Goal: Transaction & Acquisition: Purchase product/service

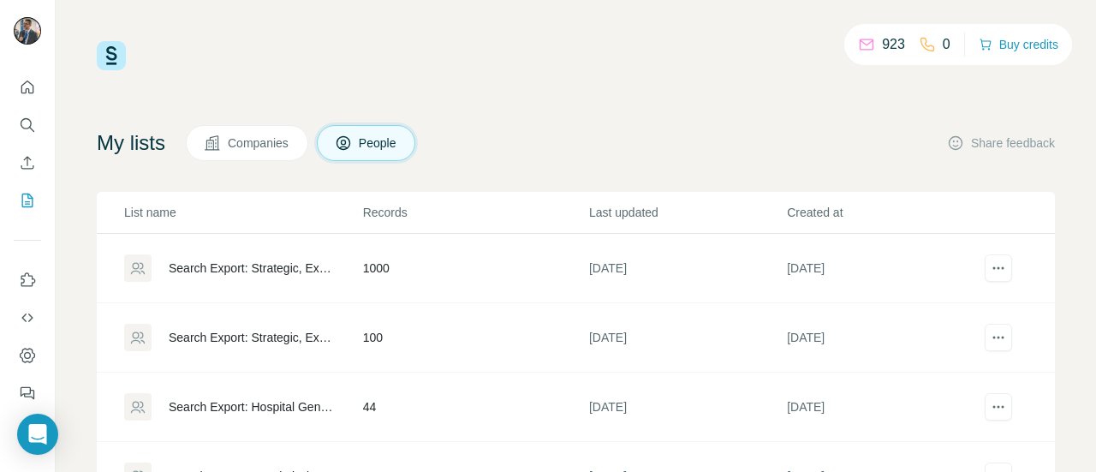
click at [995, 57] on div "923 0 Buy credits" at bounding box center [958, 44] width 228 height 41
drag, startPoint x: 995, startPoint y: 57, endPoint x: 1011, endPoint y: 47, distance: 19.2
click at [1011, 47] on div "923 0 Buy credits" at bounding box center [958, 44] width 228 height 41
click at [1011, 47] on button "Buy credits" at bounding box center [1019, 45] width 80 height 24
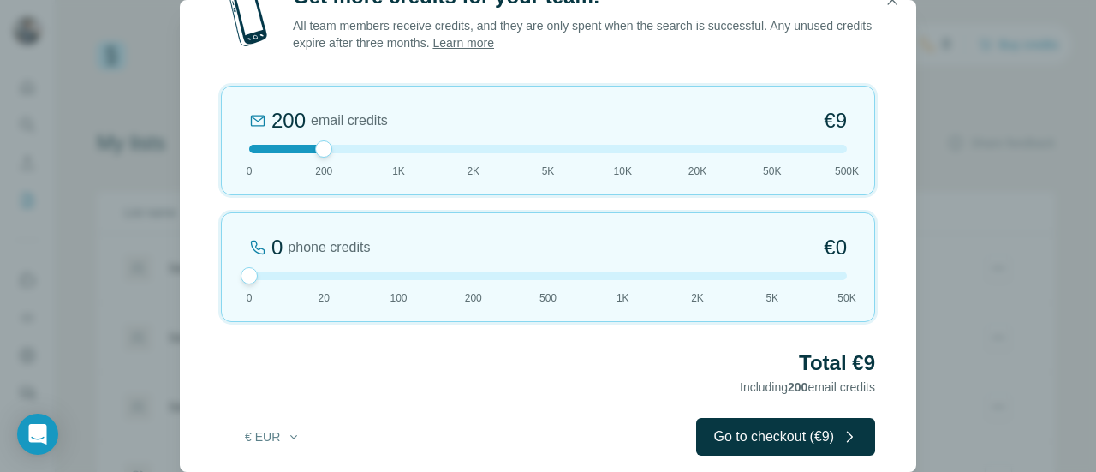
drag, startPoint x: 325, startPoint y: 276, endPoint x: 207, endPoint y: 275, distance: 118.2
click at [207, 275] on div "Get more credits for your team! All team members receive credits, and they are …" at bounding box center [548, 236] width 736 height 507
click at [890, 6] on icon "button" at bounding box center [892, -1] width 17 height 17
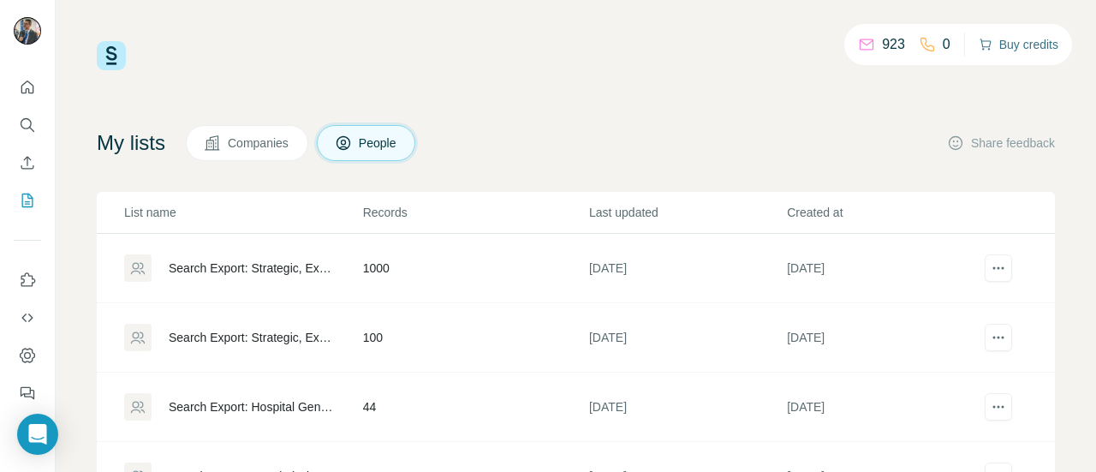
click at [1015, 51] on button "Buy credits" at bounding box center [1019, 45] width 80 height 24
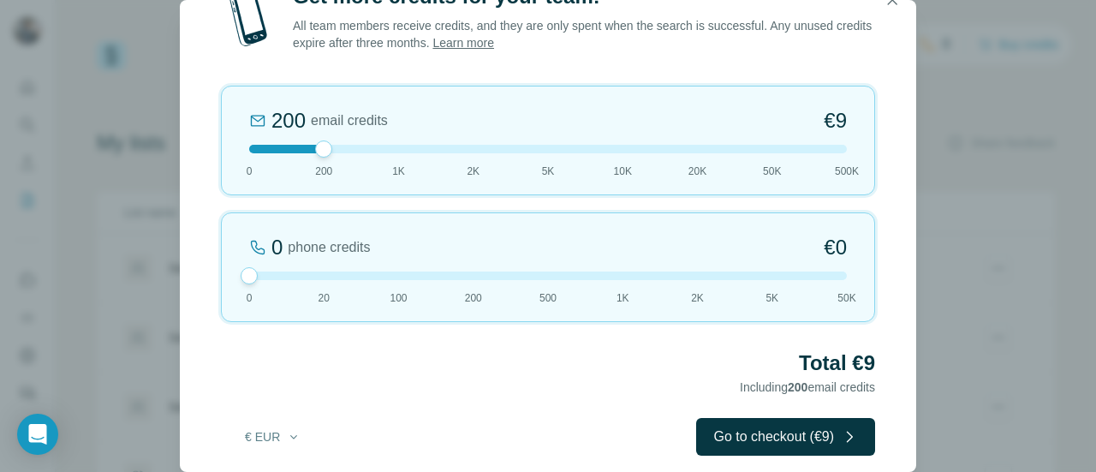
drag, startPoint x: 320, startPoint y: 270, endPoint x: 223, endPoint y: 271, distance: 97.6
click at [223, 271] on div "0 phone credits €0 0 20 100 200 500 1K 2K 5K 50K" at bounding box center [548, 267] width 654 height 110
click at [259, 147] on div at bounding box center [548, 149] width 598 height 9
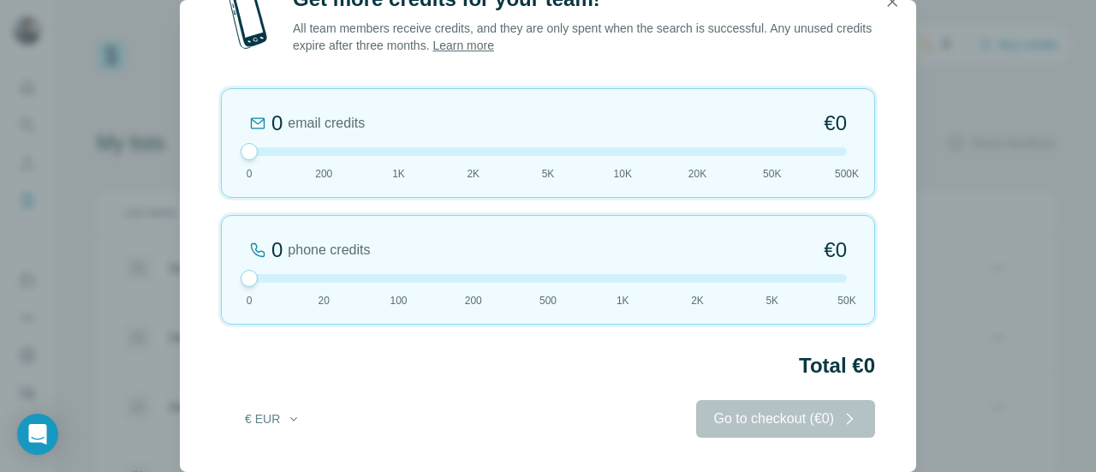
click at [315, 158] on div "0 email credits €0 0 200 1K 2K 5K 10K 20K 50K 500K" at bounding box center [548, 143] width 654 height 110
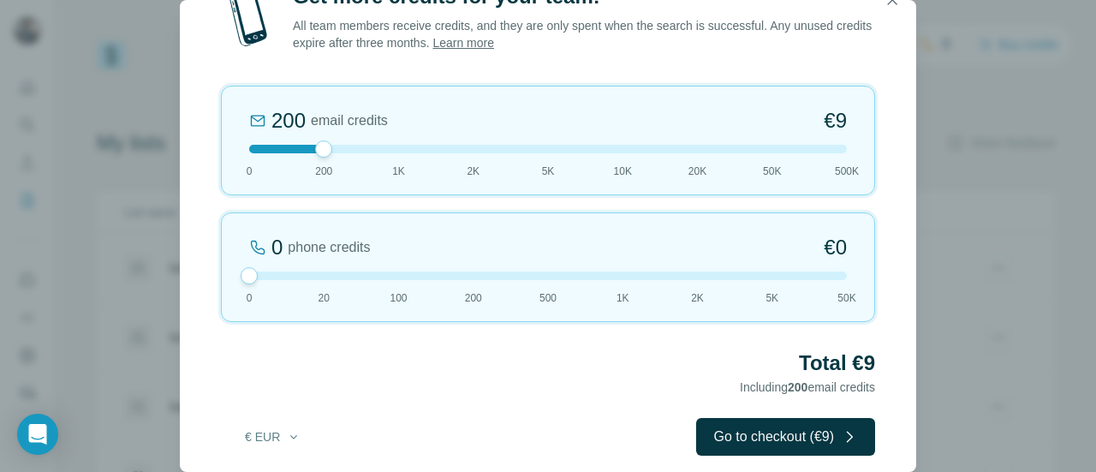
scroll to position [16, 0]
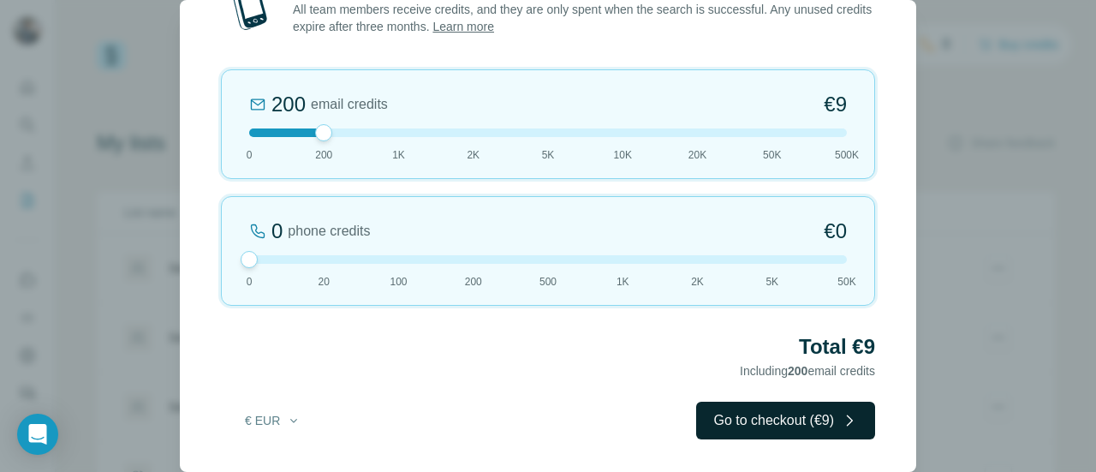
click at [747, 415] on button "Go to checkout (€9)" at bounding box center [785, 421] width 179 height 38
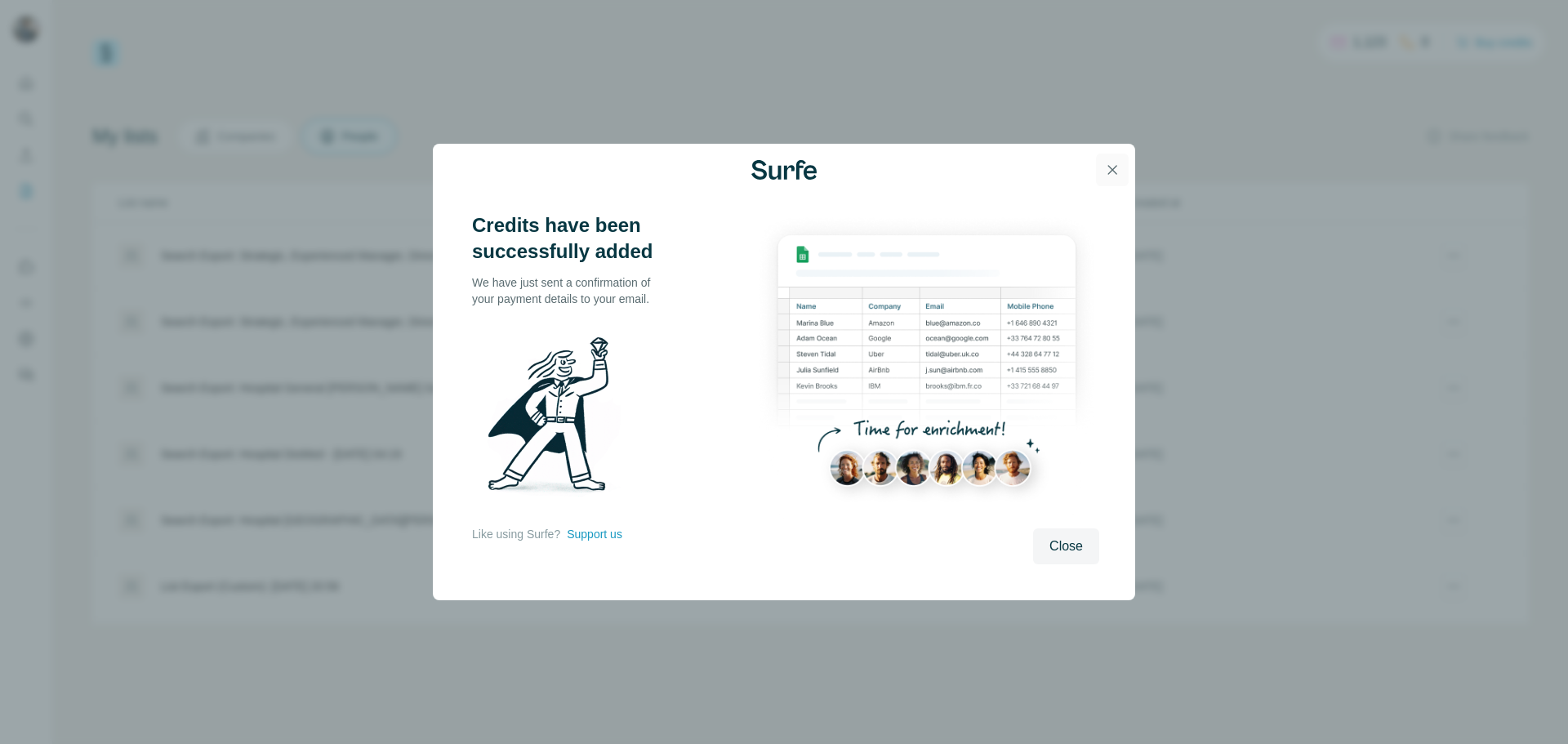
click at [1044, 172] on button "button" at bounding box center [1112, 170] width 32 height 32
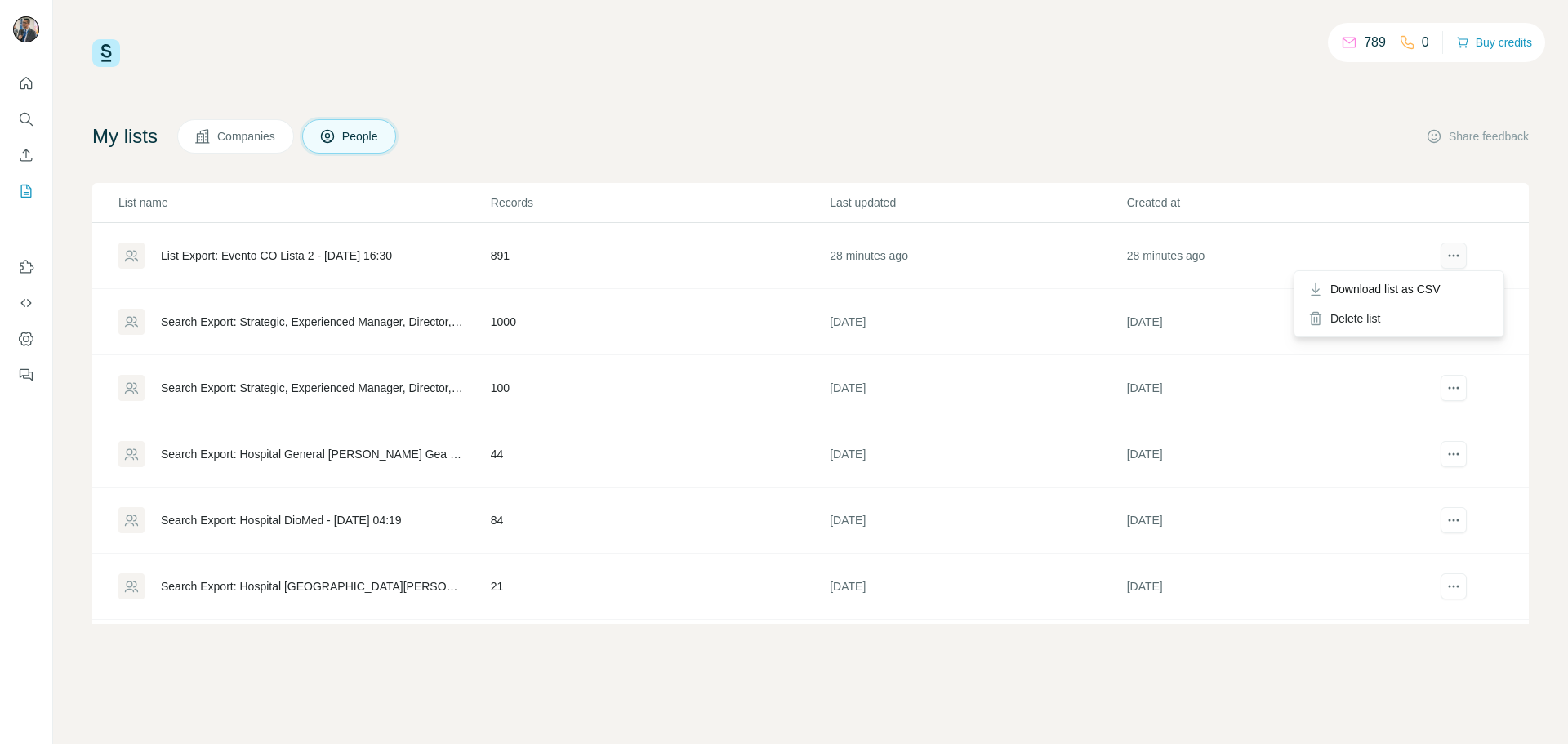
click at [1440, 265] on button "actions" at bounding box center [1453, 255] width 26 height 26
click at [1386, 279] on div "Download list as CSV" at bounding box center [1398, 289] width 202 height 30
